Goal: Information Seeking & Learning: Learn about a topic

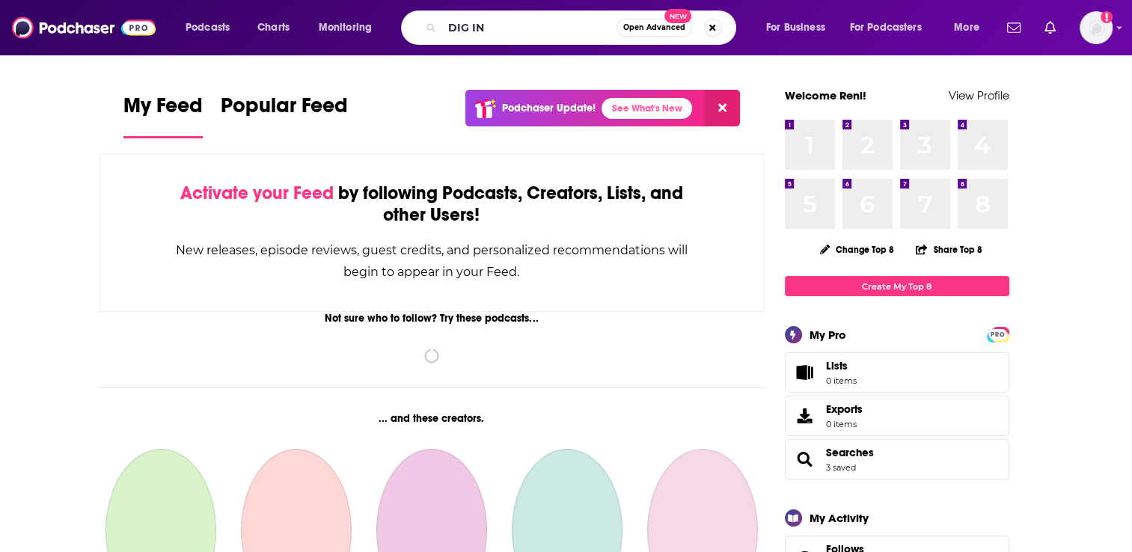
type input "DIG IN"
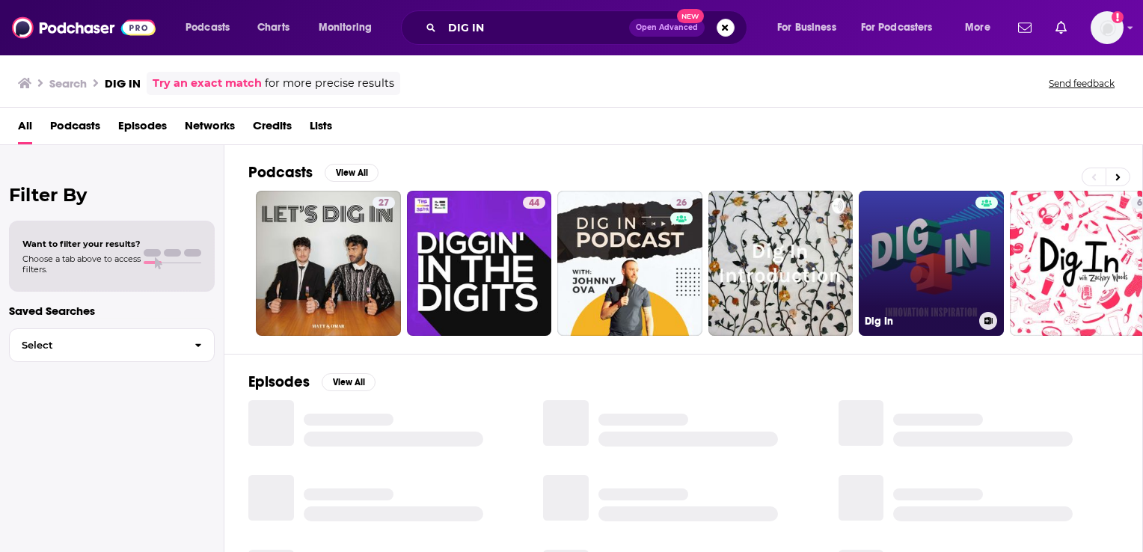
click at [964, 273] on link "Dig In" at bounding box center [931, 263] width 145 height 145
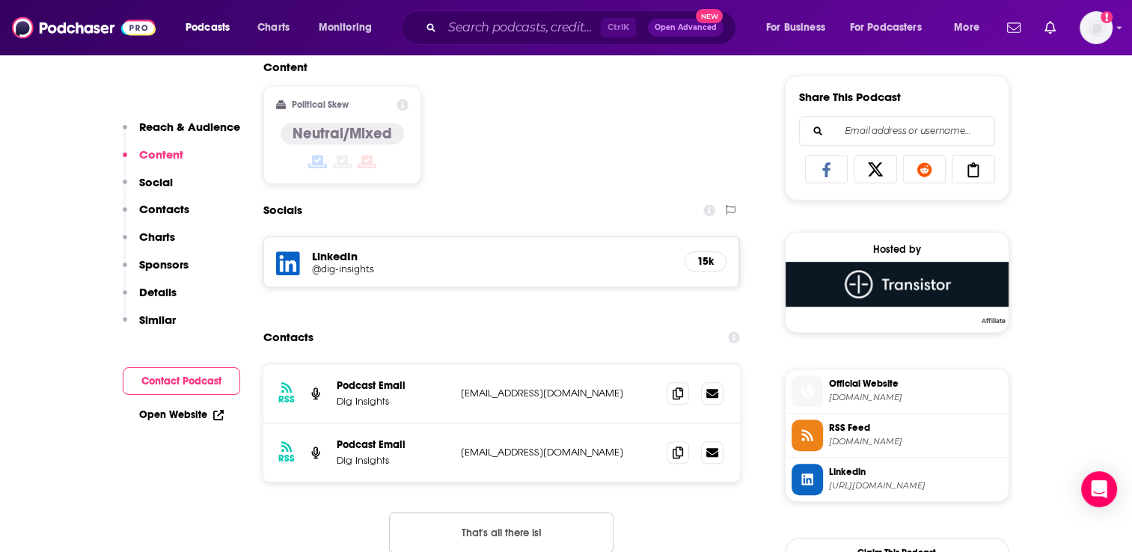
scroll to position [973, 0]
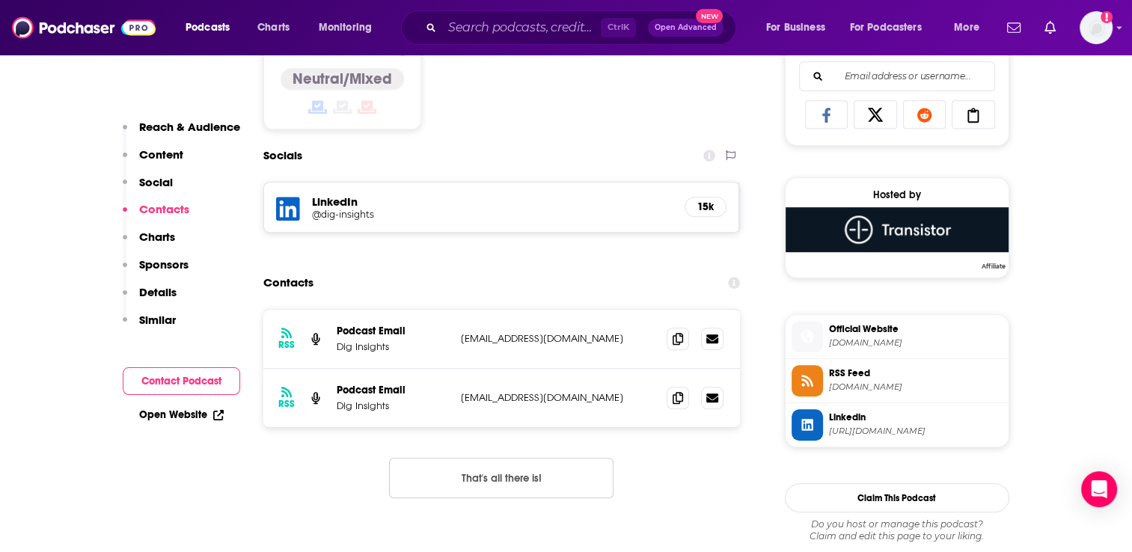
click at [352, 212] on h5 "@dig-insights" at bounding box center [431, 214] width 239 height 11
